Goal: Task Accomplishment & Management: Manage account settings

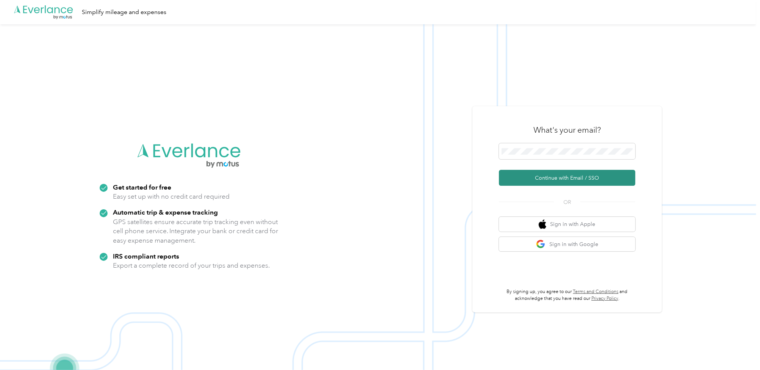
click at [546, 176] on button "Continue with Email / SSO" at bounding box center [567, 178] width 136 height 16
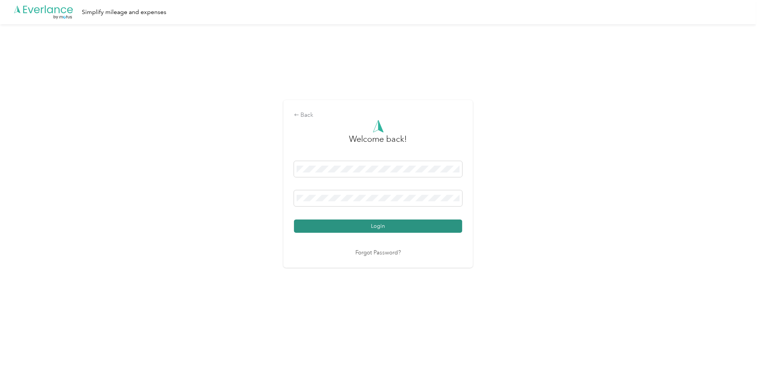
click at [362, 224] on button "Login" at bounding box center [378, 225] width 168 height 13
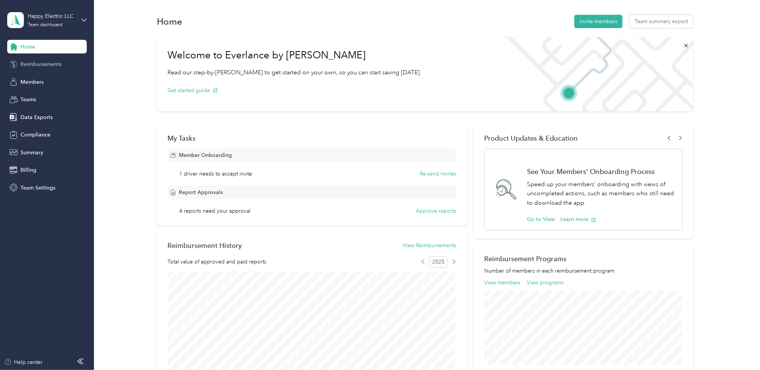
click at [46, 60] on span "Reimbursements" at bounding box center [40, 64] width 41 height 8
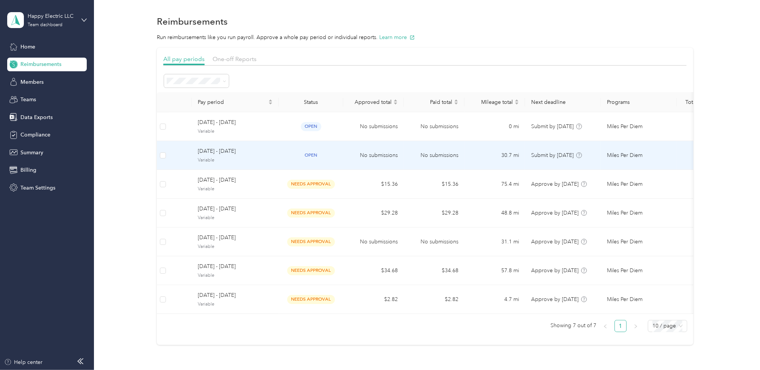
click at [246, 161] on span "Variable" at bounding box center [235, 160] width 75 height 7
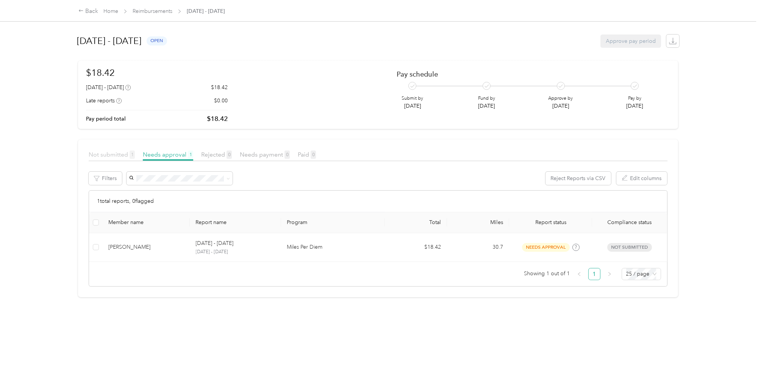
click at [98, 156] on span "Not submitted 1" at bounding box center [112, 154] width 46 height 7
